Goal: Task Accomplishment & Management: Complete application form

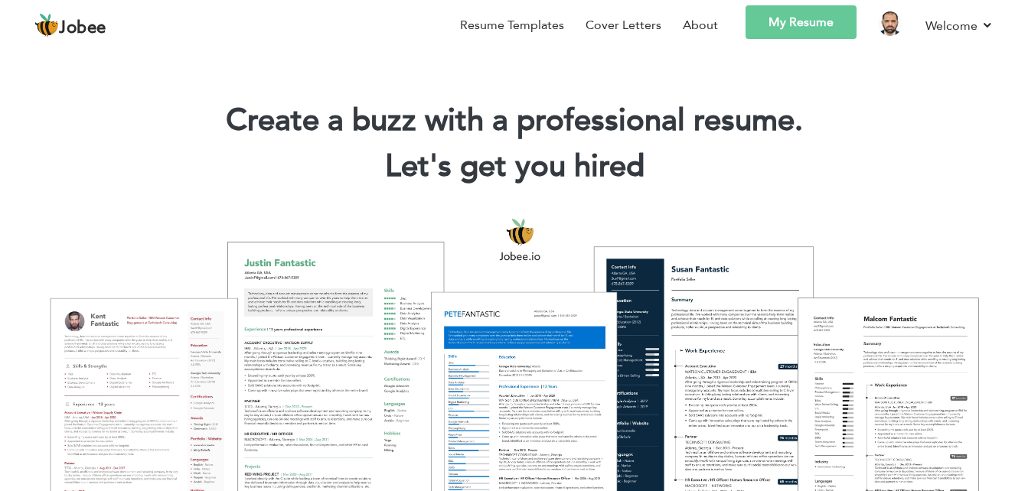
click at [782, 20] on link "My Resume" at bounding box center [801, 22] width 111 height 34
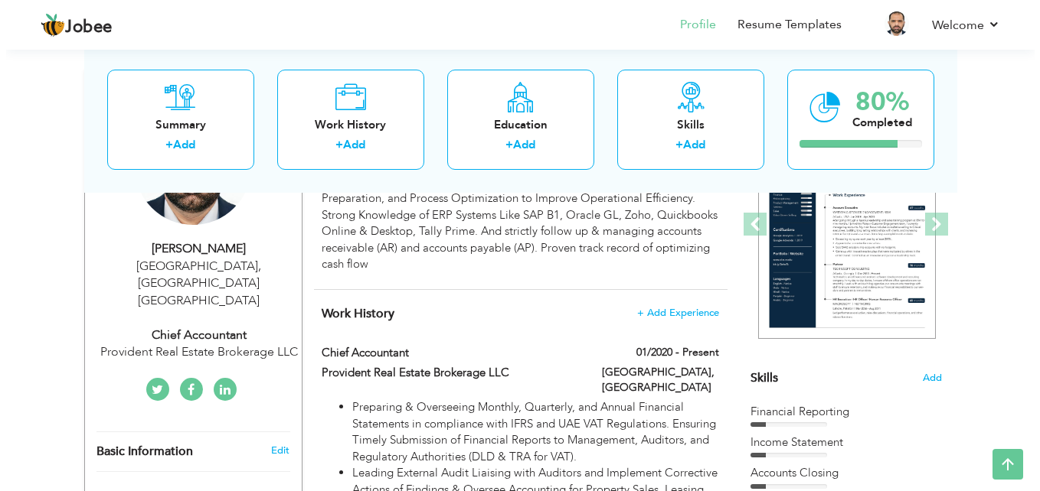
scroll to position [269, 0]
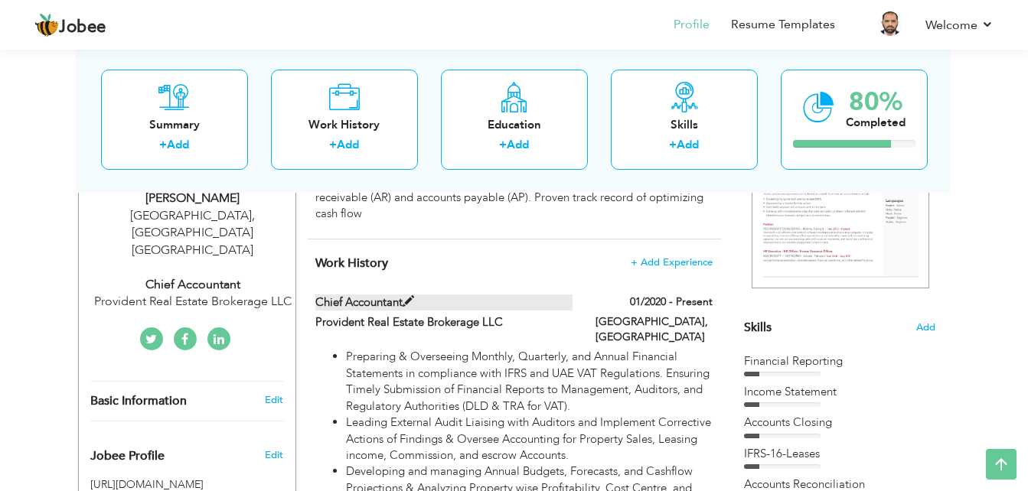
click at [409, 301] on span at bounding box center [408, 301] width 11 height 11
type input "Chief Accountant"
type input "Provident Real Estate Brokerage LLC"
type input "01/2020"
type input "Uni"
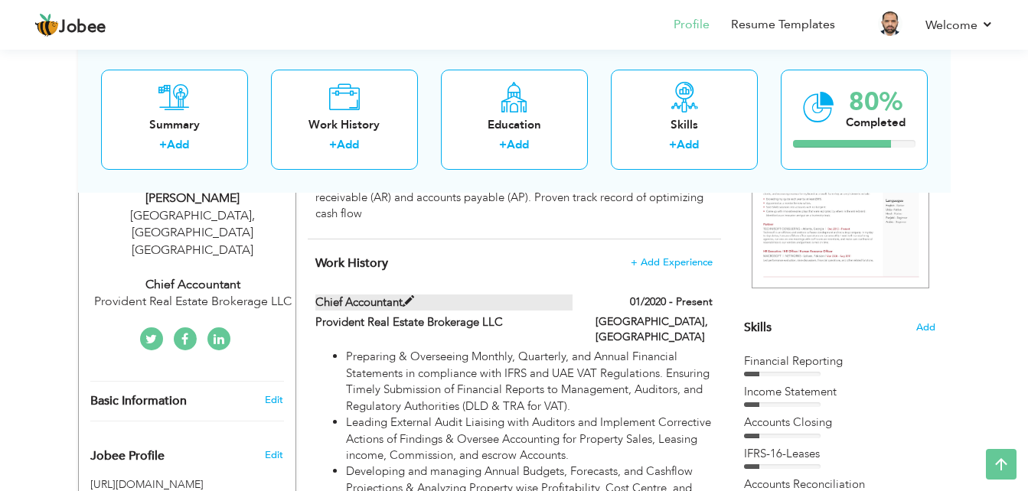
type input "Dubai"
checkbox input "true"
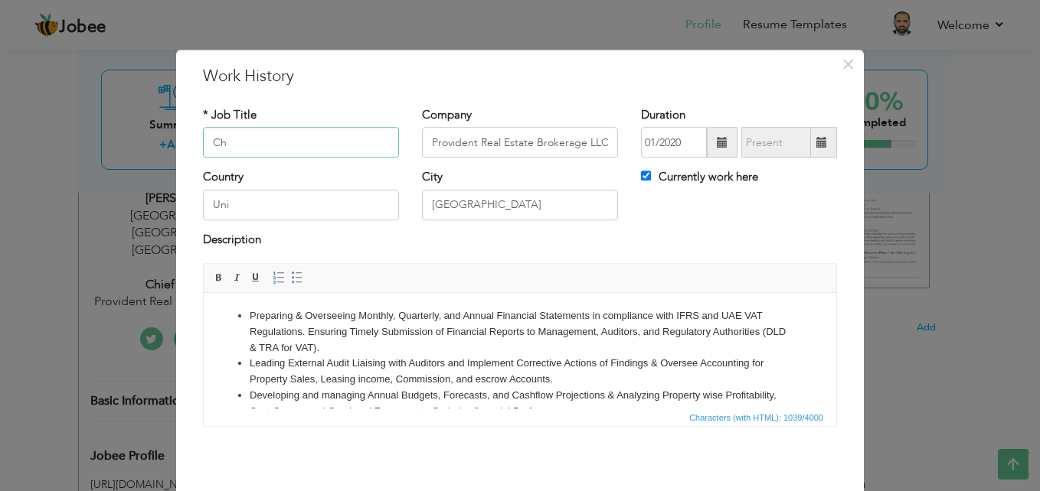
type input "C"
type input "Finance Manager"
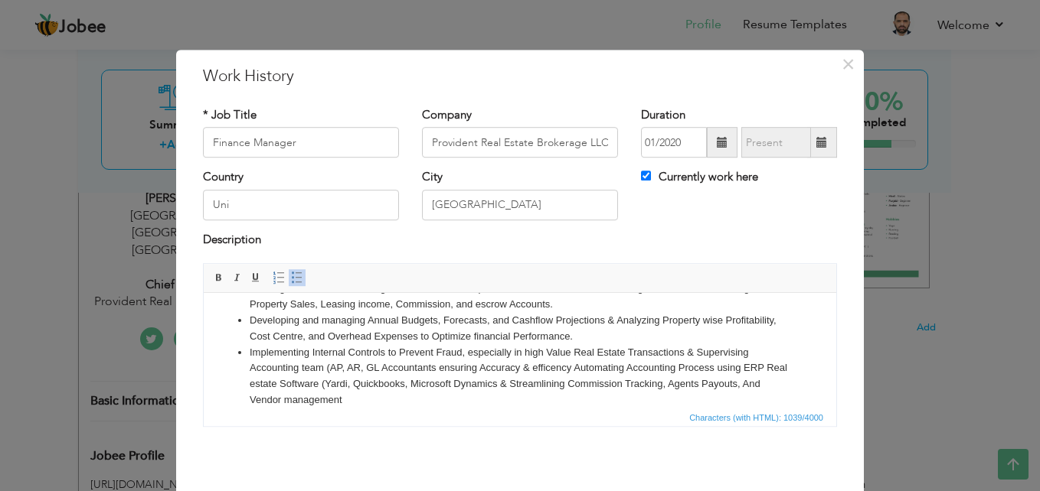
scroll to position [91, 0]
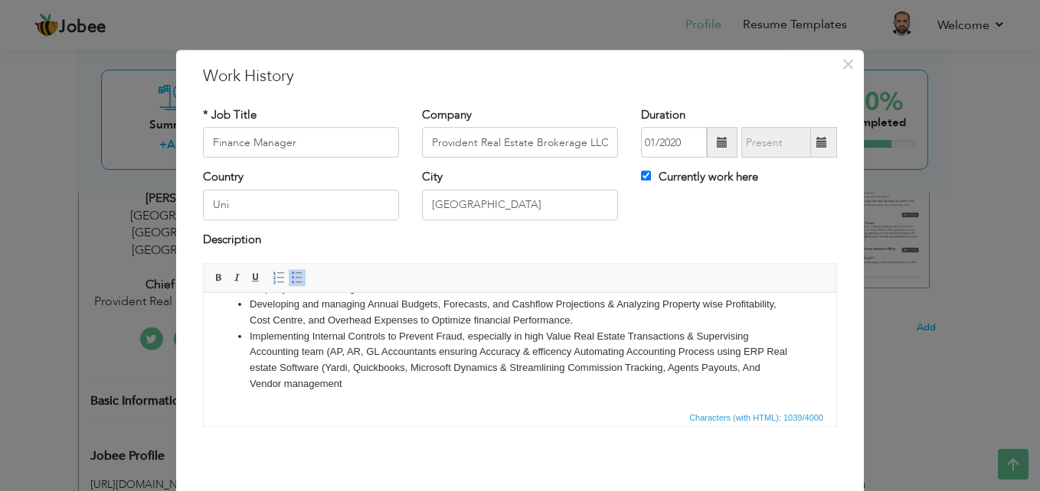
drag, startPoint x: 827, startPoint y: 331, endPoint x: 1022, endPoint y: 713, distance: 429.0
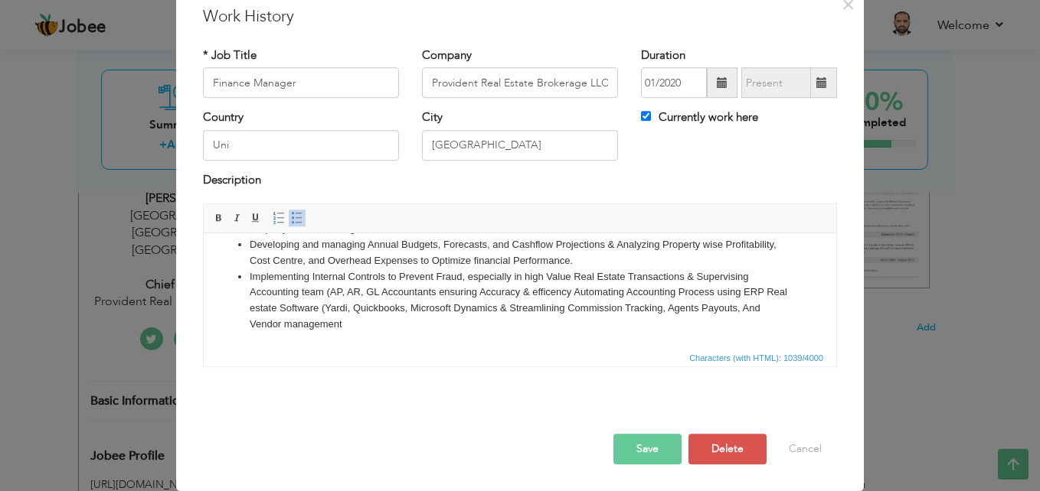
click at [635, 446] on button "Save" at bounding box center [647, 449] width 68 height 31
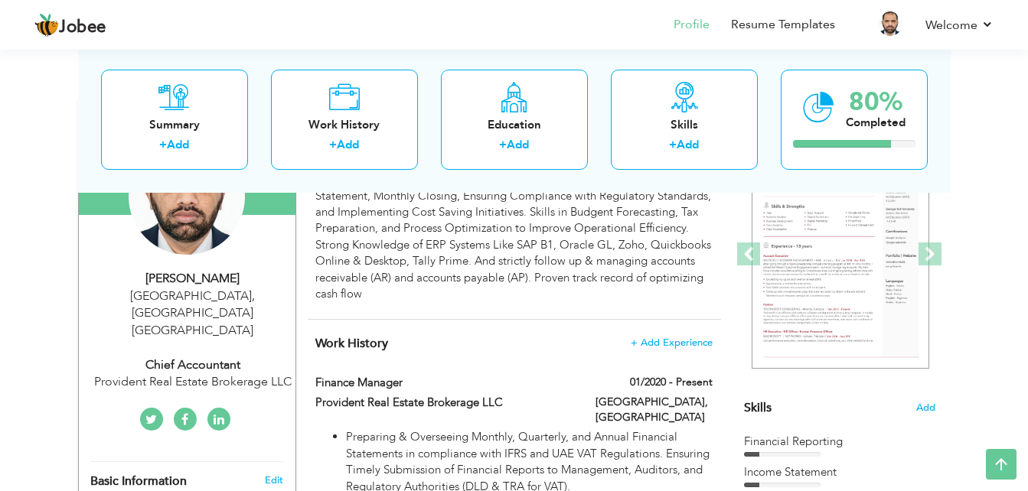
scroll to position [192, 0]
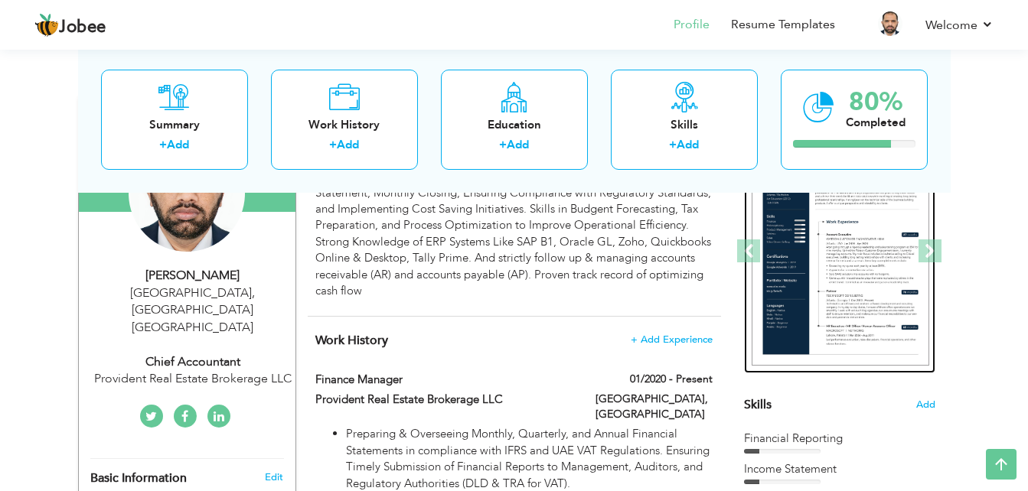
click at [806, 259] on img at bounding box center [841, 252] width 178 height 230
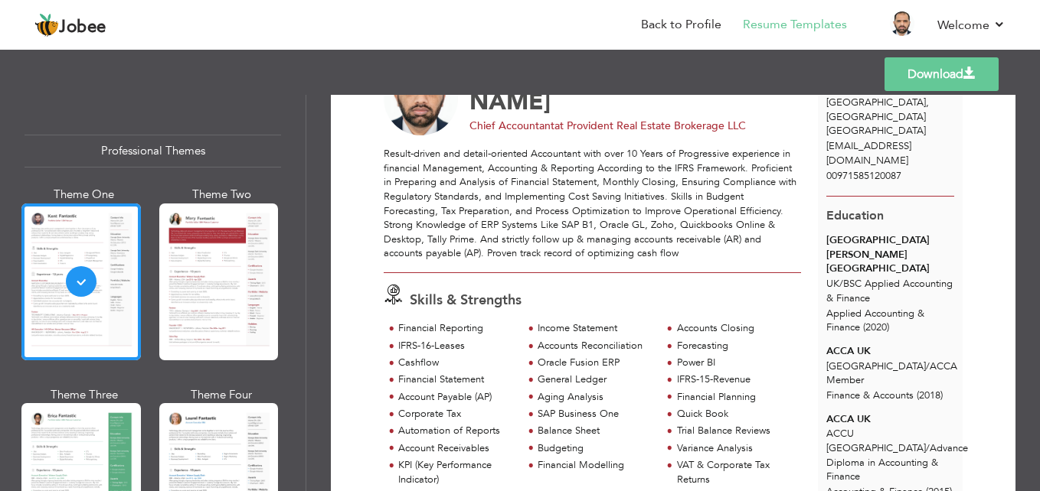
scroll to position [18, 0]
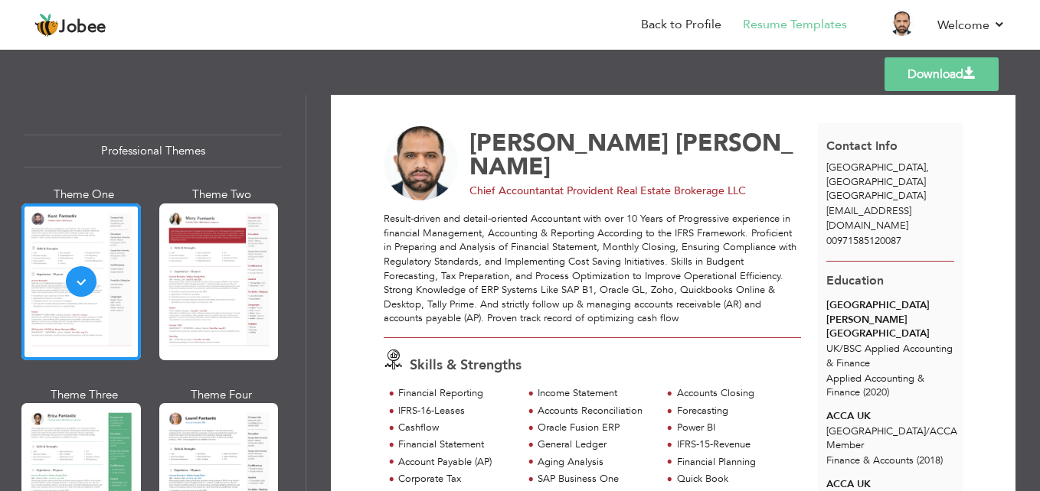
click at [941, 76] on link "Download" at bounding box center [941, 74] width 114 height 34
